Goal: Task Accomplishment & Management: Complete application form

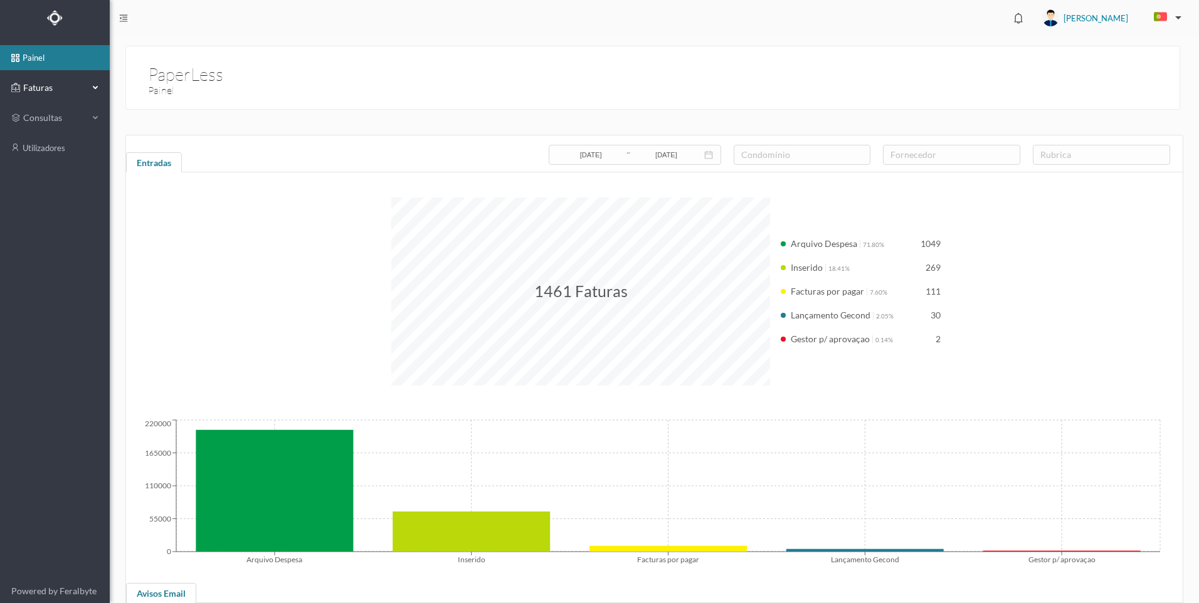
click at [88, 88] on span "Faturas" at bounding box center [54, 88] width 69 height 13
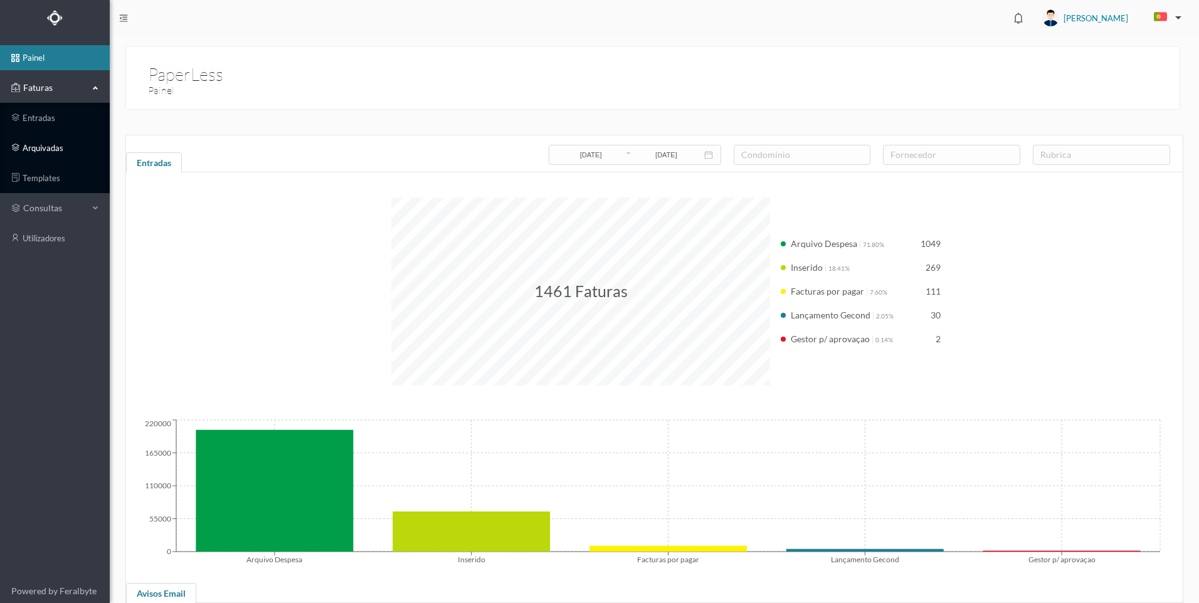
click at [50, 149] on link "arquivadas" at bounding box center [55, 147] width 110 height 25
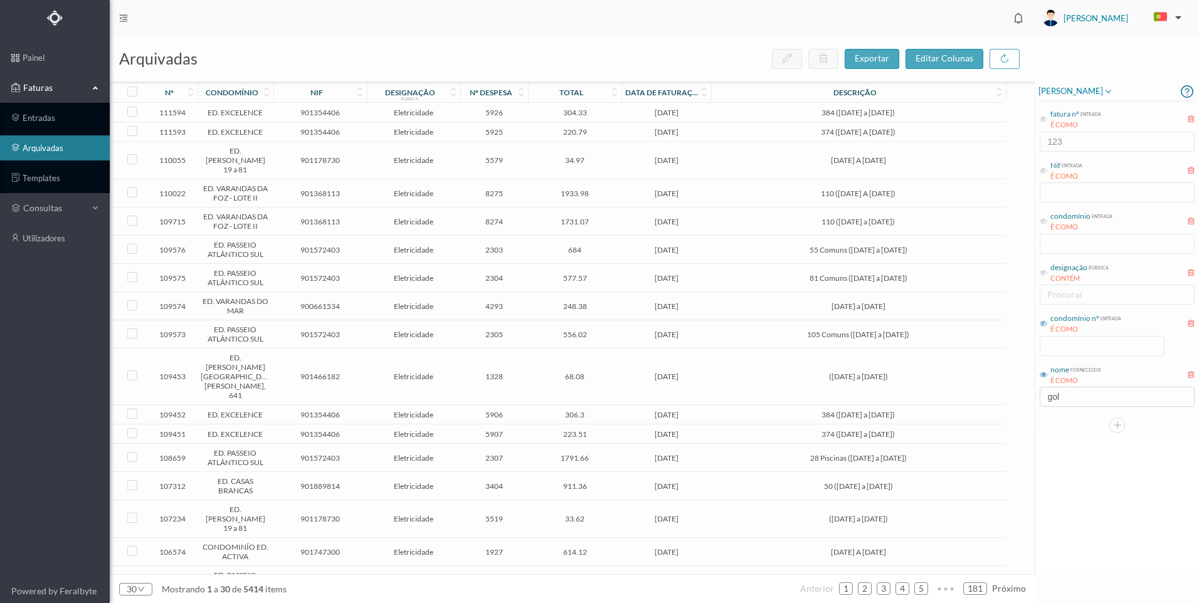
click at [1047, 323] on icon at bounding box center [1044, 324] width 8 height 8
drag, startPoint x: 1061, startPoint y: 349, endPoint x: 1113, endPoint y: 351, distance: 52.1
click at [1062, 349] on input at bounding box center [1102, 346] width 124 height 19
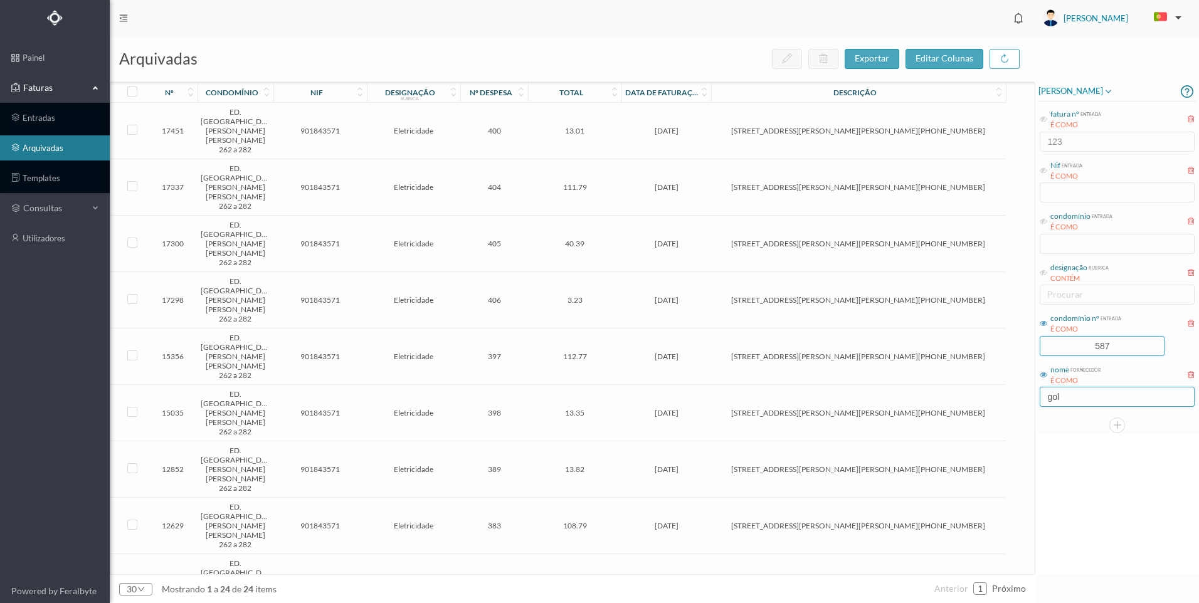
type input "587"
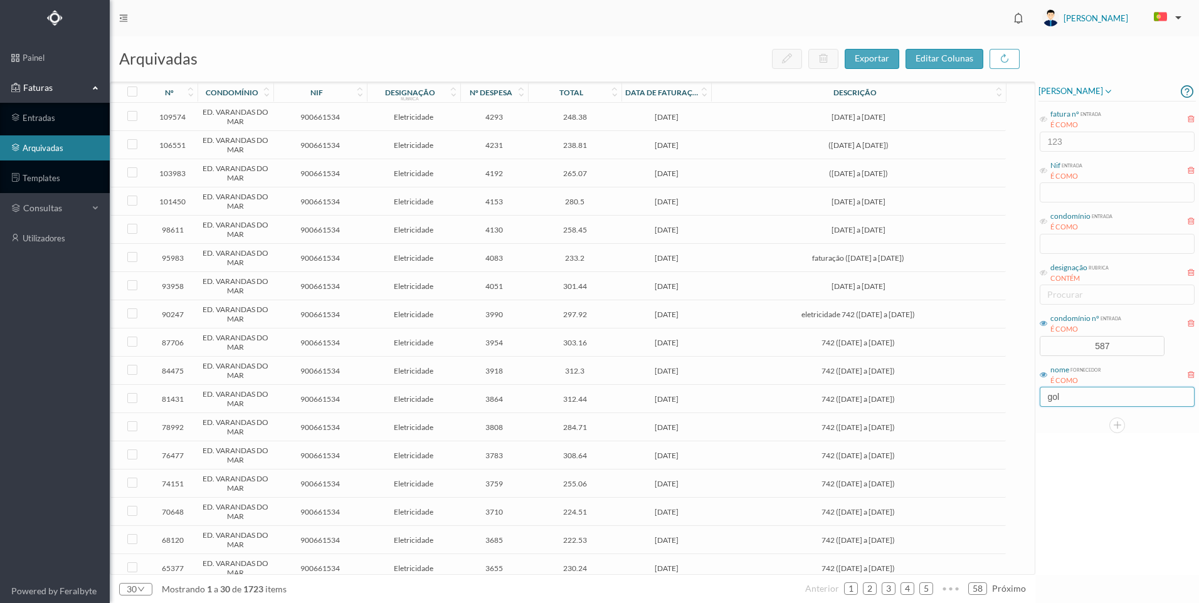
drag, startPoint x: 1062, startPoint y: 405, endPoint x: 1030, endPoint y: 398, distance: 32.7
click at [1030, 398] on div "arquivadas exportar editar colunas nº condomínio nif designação rubrica nº desp…" at bounding box center [654, 319] width 1089 height 567
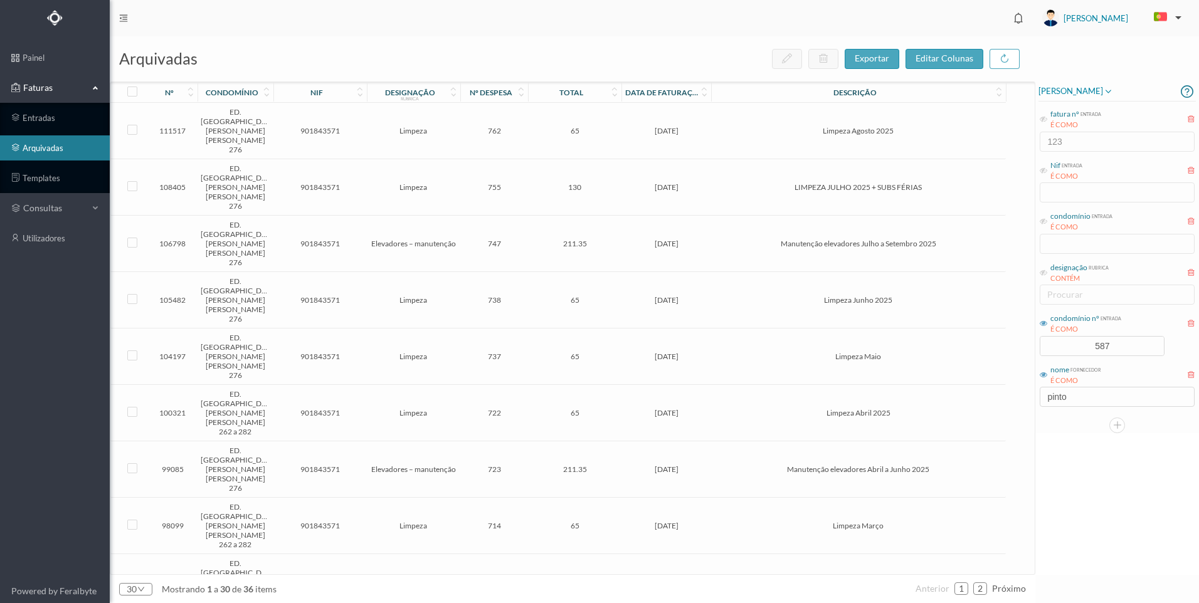
drag, startPoint x: 1052, startPoint y: 457, endPoint x: 1096, endPoint y: 487, distance: 53.2
click at [1055, 460] on div "[PERSON_NAME] fatura nº entrada É COMO 123 Nif entrada É COMO condomínio entrad…" at bounding box center [1117, 328] width 164 height 493
drag, startPoint x: 1090, startPoint y: 394, endPoint x: 1141, endPoint y: 411, distance: 53.5
click at [1092, 399] on input "pinto" at bounding box center [1117, 397] width 155 height 20
click at [1128, 346] on input "587" at bounding box center [1102, 346] width 124 height 19
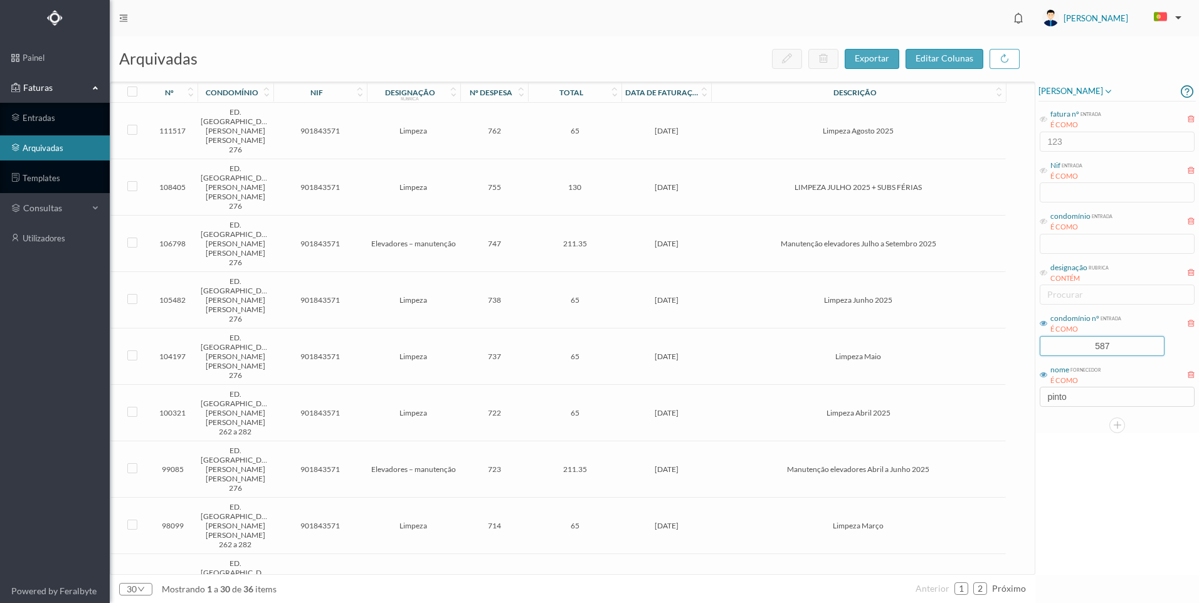
click at [1121, 515] on div "[PERSON_NAME] fatura nº entrada É COMO 123 Nif entrada É COMO condomínio entrad…" at bounding box center [1117, 328] width 164 height 493
drag, startPoint x: 1079, startPoint y: 398, endPoint x: 1033, endPoint y: 393, distance: 46.0
click at [1033, 393] on div "arquivadas exportar editar colunas nº condomínio nif designação rubrica nº desp…" at bounding box center [654, 319] width 1089 height 567
click at [1033, 394] on div "nº condomínio nif designação rubrica nº despesa total data de faturação descriç…" at bounding box center [572, 328] width 924 height 492
click at [1056, 403] on input "pinto" at bounding box center [1117, 397] width 155 height 20
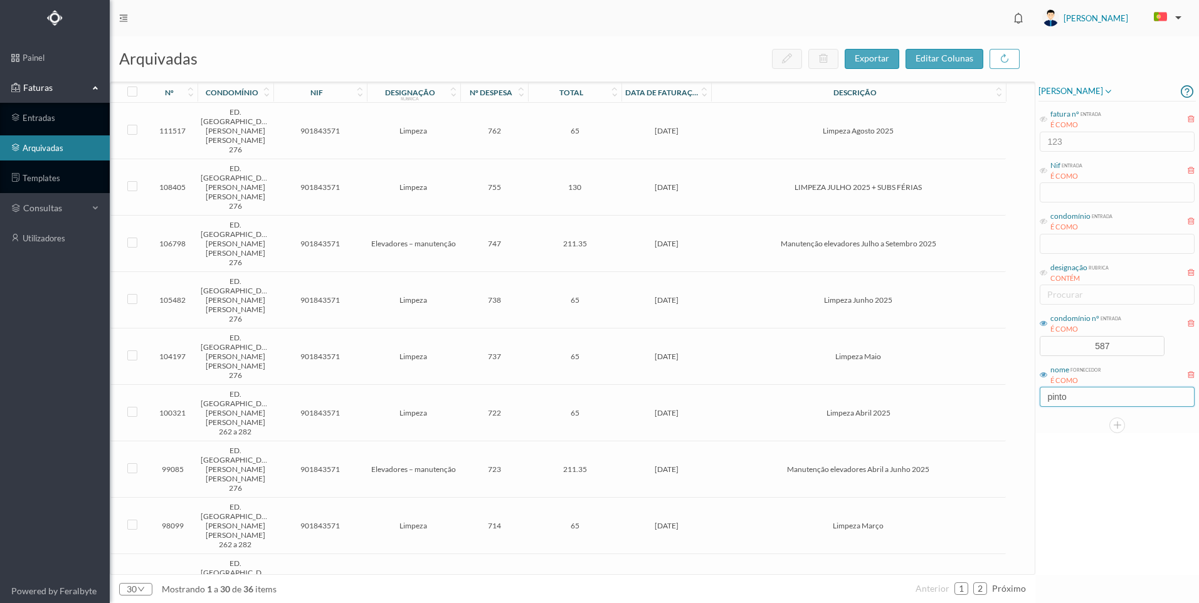
drag, startPoint x: 1067, startPoint y: 401, endPoint x: 1014, endPoint y: 398, distance: 53.4
click at [1014, 398] on div "arquivadas exportar editar colunas nº condomínio nif designação rubrica nº desp…" at bounding box center [654, 319] width 1089 height 567
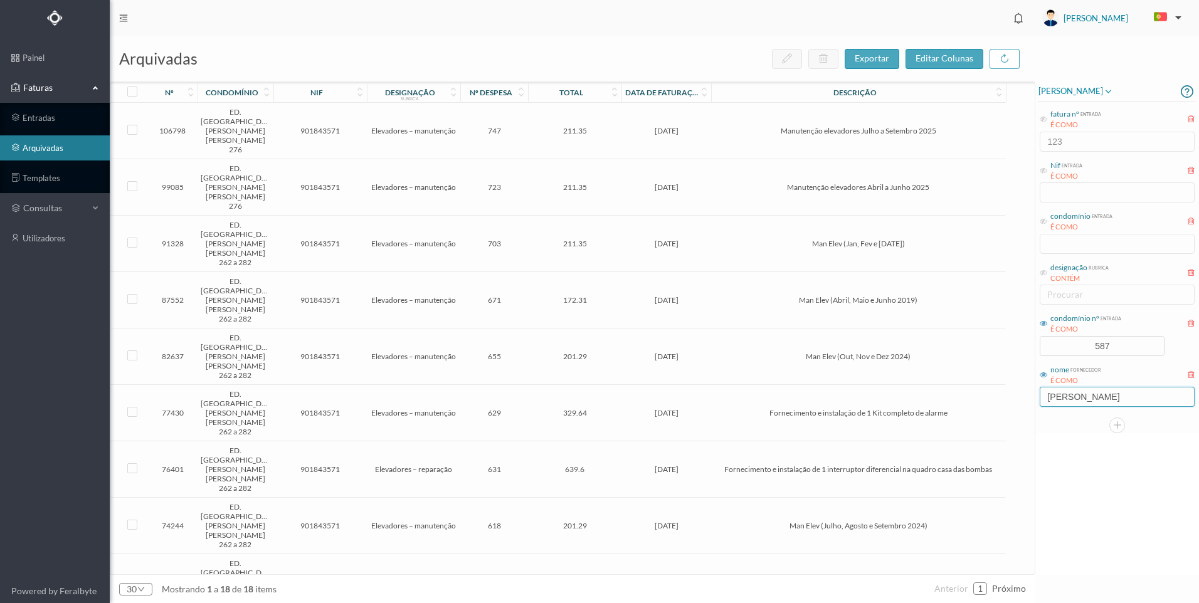
type input "[PERSON_NAME]"
click at [1099, 542] on div "[PERSON_NAME] fatura nº entrada É COMO 123 Nif entrada É COMO condomínio entrad…" at bounding box center [1117, 328] width 164 height 493
drag, startPoint x: 1080, startPoint y: 457, endPoint x: 1081, endPoint y: 409, distance: 48.3
click at [1074, 446] on div "[PERSON_NAME] fatura nº entrada É COMO 123 Nif entrada É COMO condomínio entrad…" at bounding box center [1117, 328] width 164 height 493
drag, startPoint x: 1082, startPoint y: 404, endPoint x: 1123, endPoint y: 421, distance: 44.1
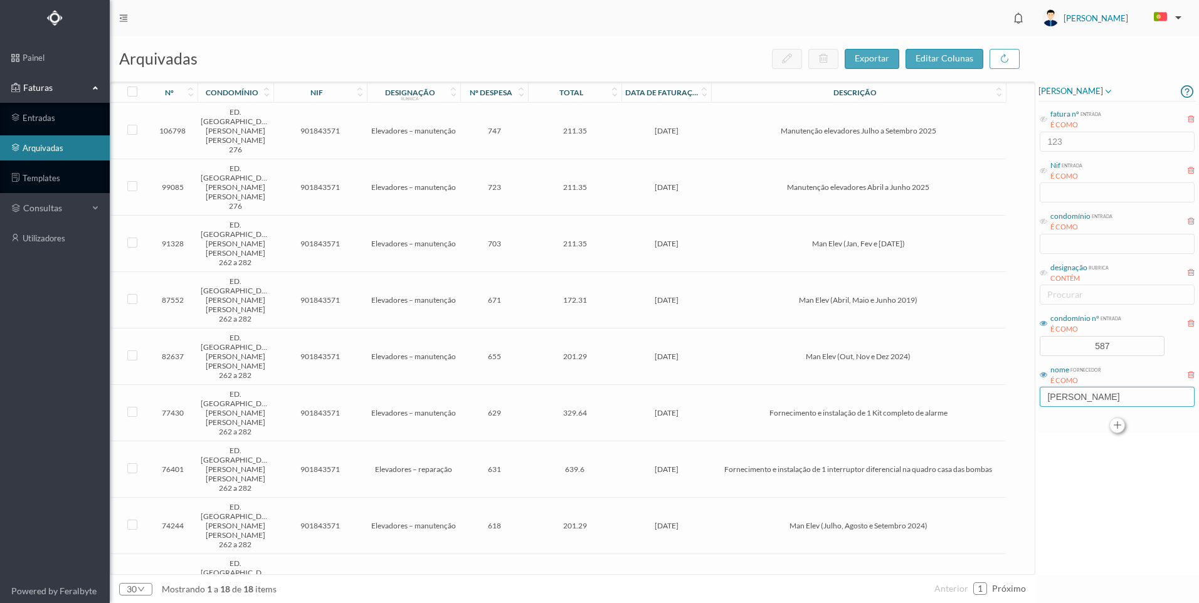
click at [1085, 405] on input "[PERSON_NAME]" at bounding box center [1117, 397] width 155 height 20
click at [1070, 495] on div "[PERSON_NAME] fatura nº entrada É COMO 123 Nif entrada É COMO condomínio entrad…" at bounding box center [1117, 328] width 164 height 493
click at [634, 465] on span "[DATE]" at bounding box center [666, 469] width 83 height 9
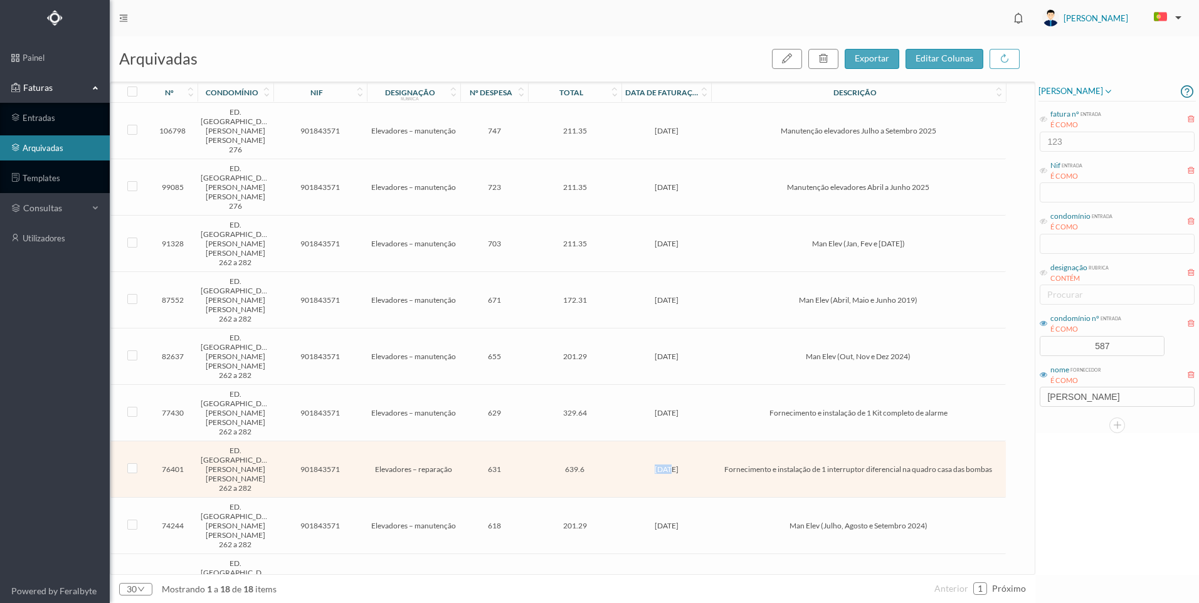
click at [634, 465] on span "[DATE]" at bounding box center [666, 469] width 83 height 9
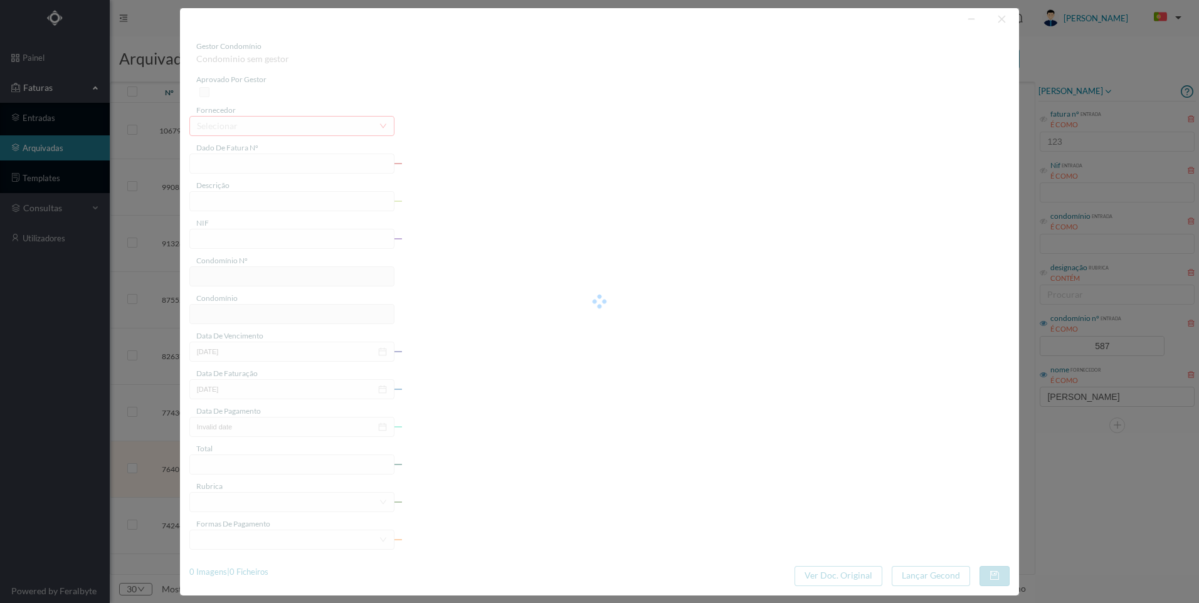
type input "FT FAC.A/45432"
type input "Fornecimento e instalação de 1 interruptor diferencial na quadro casa das bombas"
type input "901843571"
type input "[DATE]"
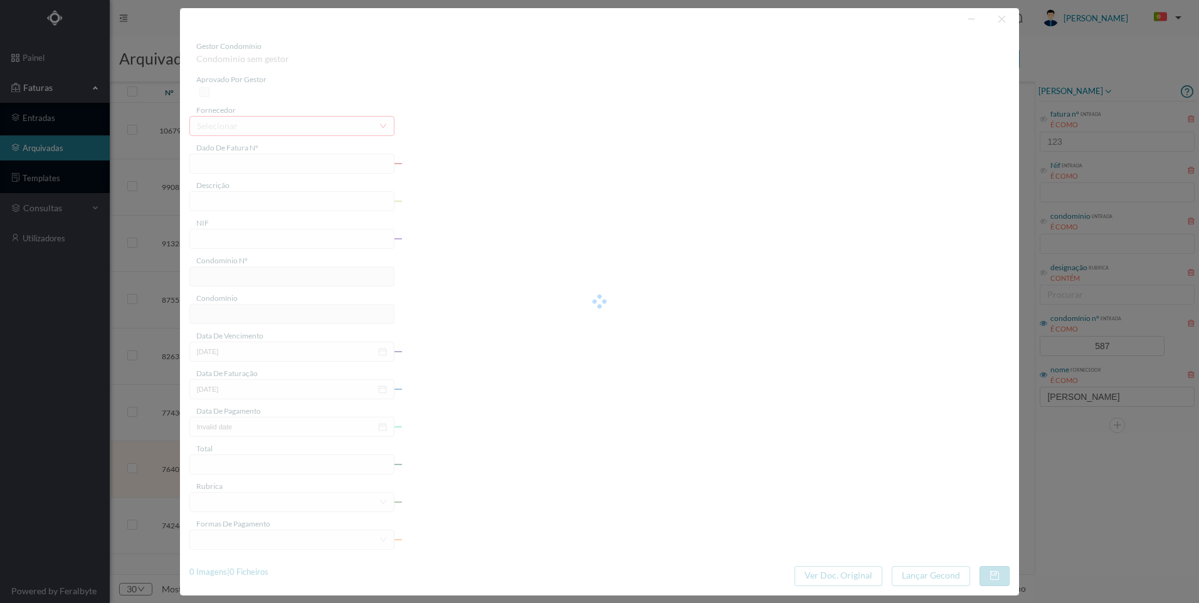
type input "639.60"
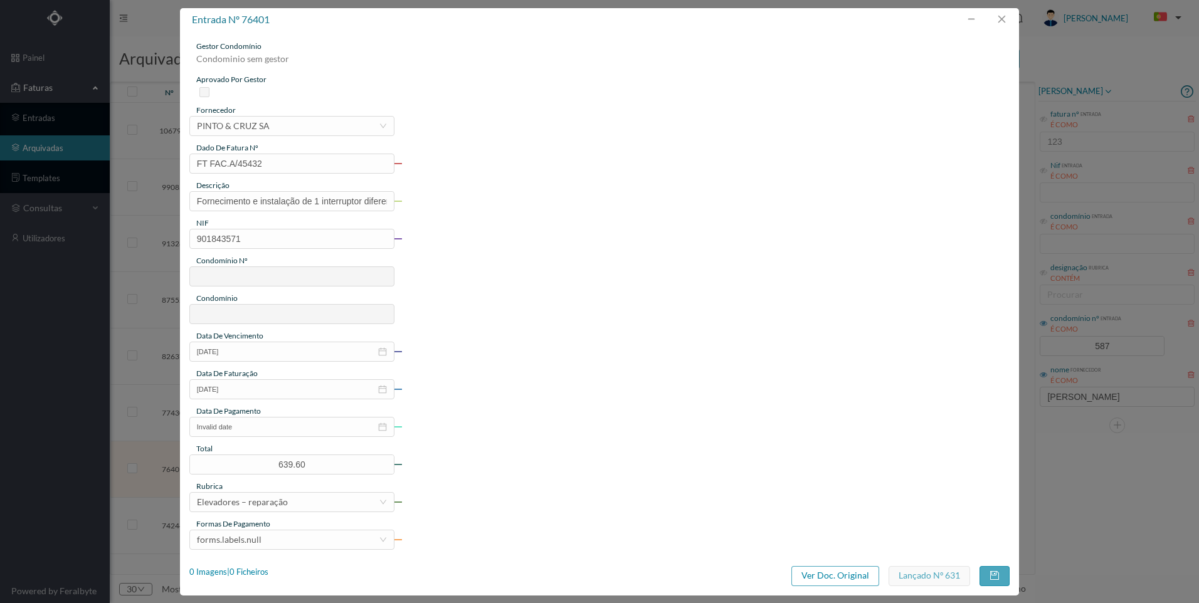
type input "702"
type input "ED. R. DR. MELO LEOTE 262"
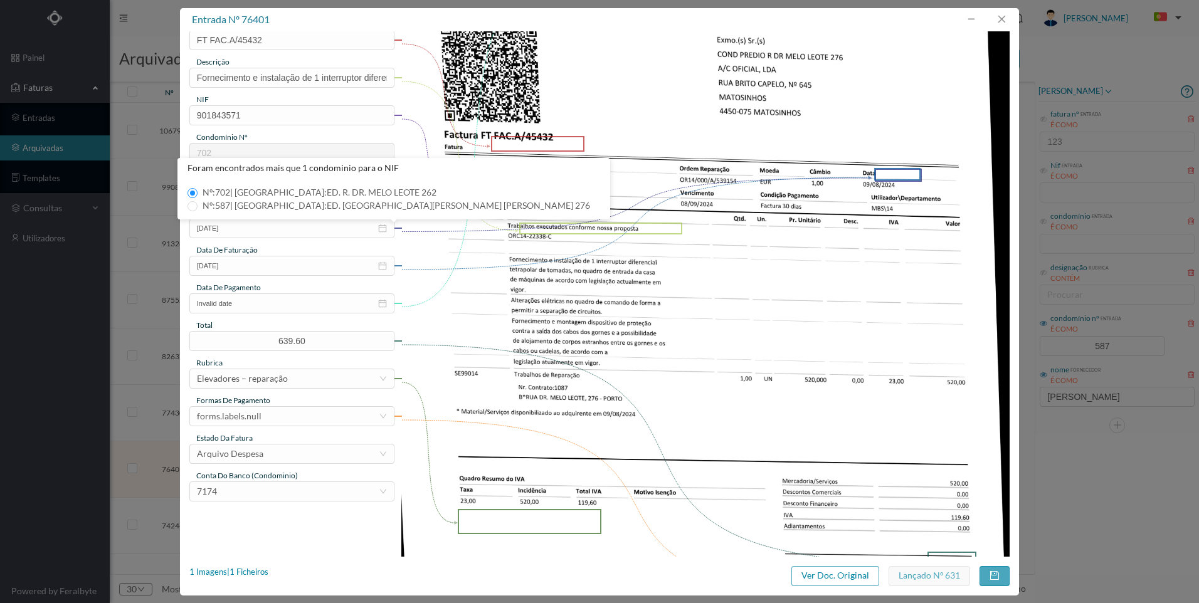
scroll to position [125, 0]
